Goal: Navigation & Orientation: Find specific page/section

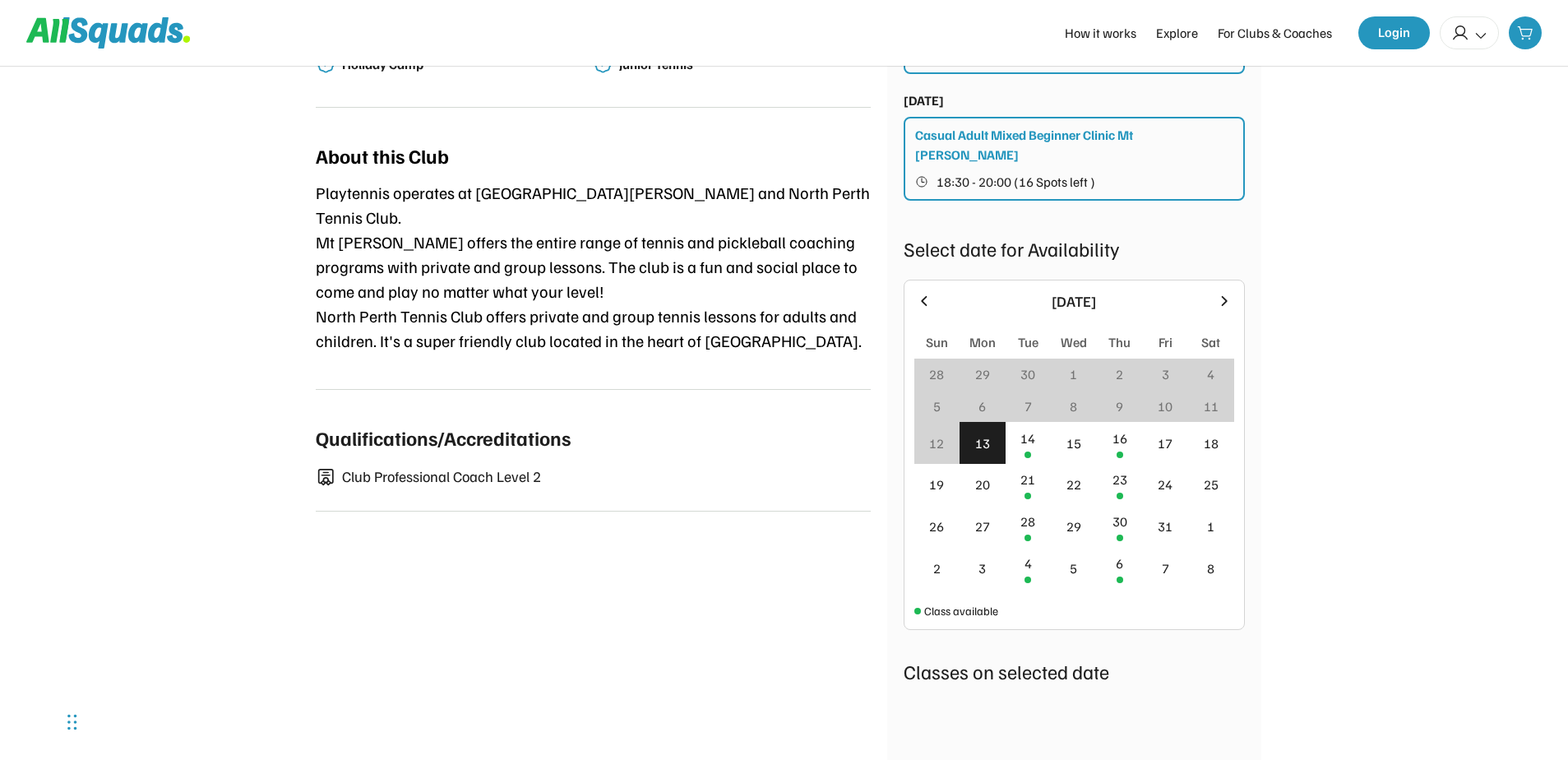
scroll to position [165, 0]
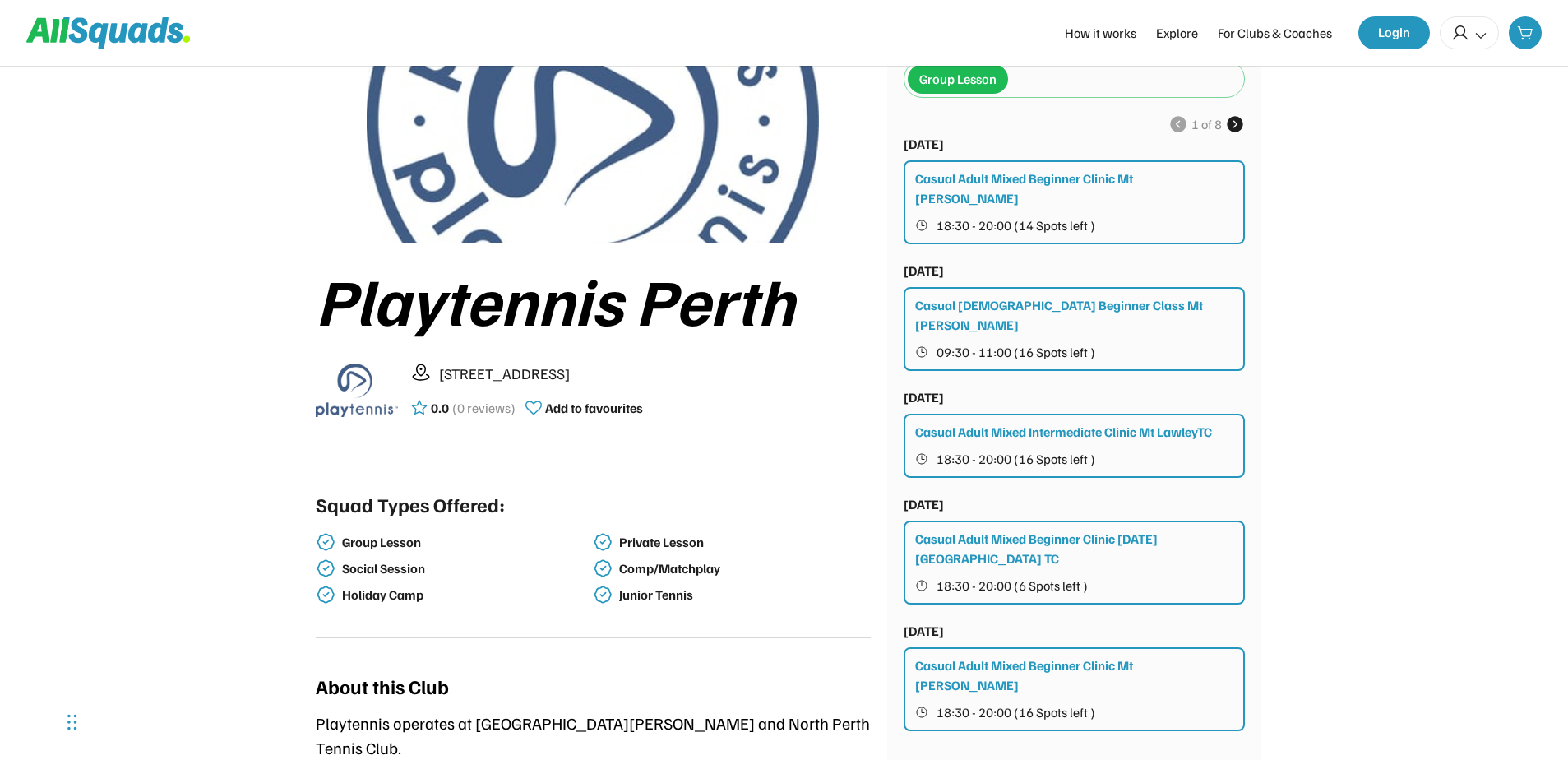
scroll to position [247, 0]
